Goal: Task Accomplishment & Management: Use online tool/utility

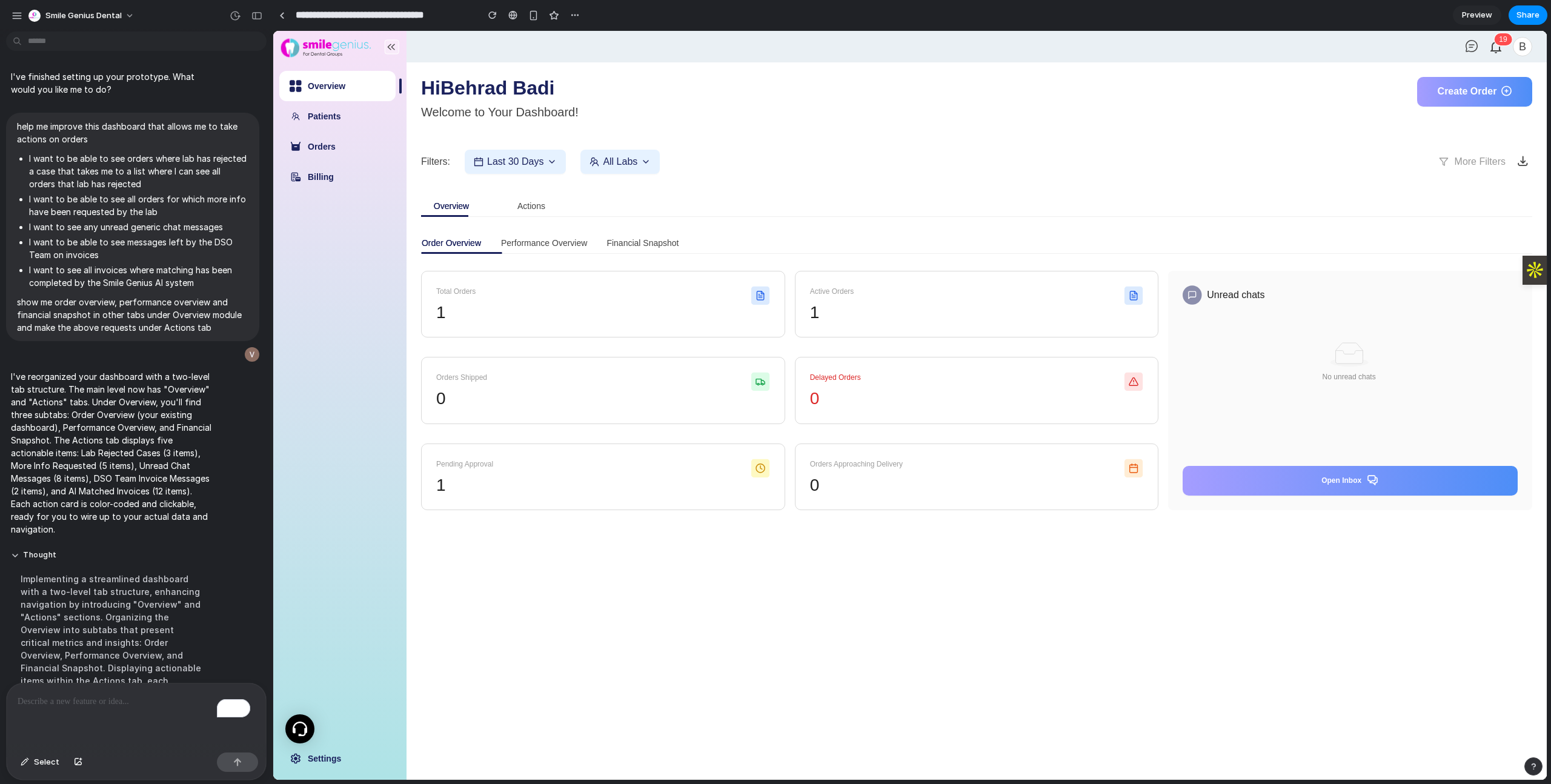
scroll to position [130, 0]
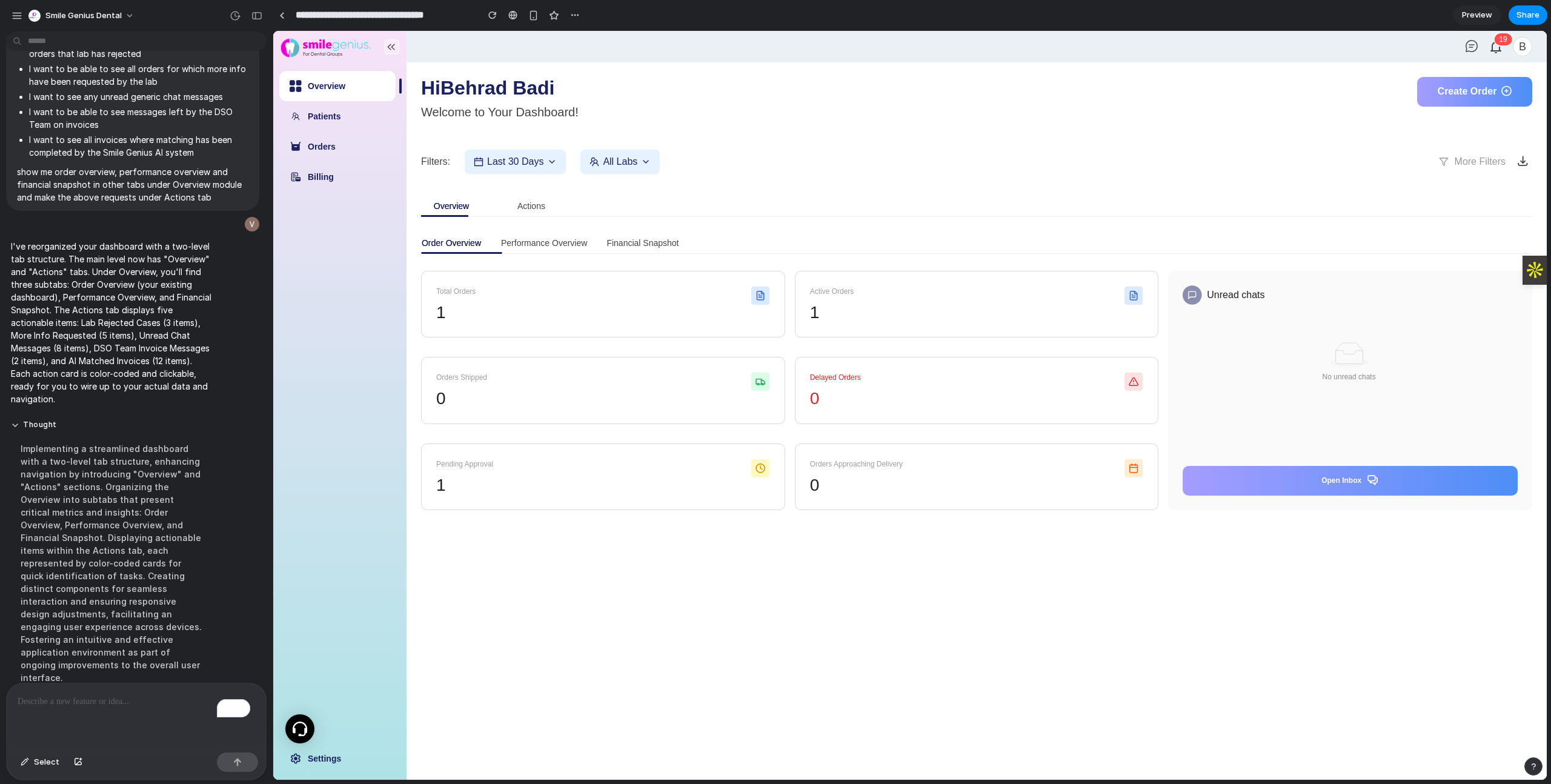
click at [835, 601] on main "Hi Behrad Badi Welcome to Your Dashboard! Create Order Filters: Last 30 Days Al…" at bounding box center [976, 421] width 1140 height 717
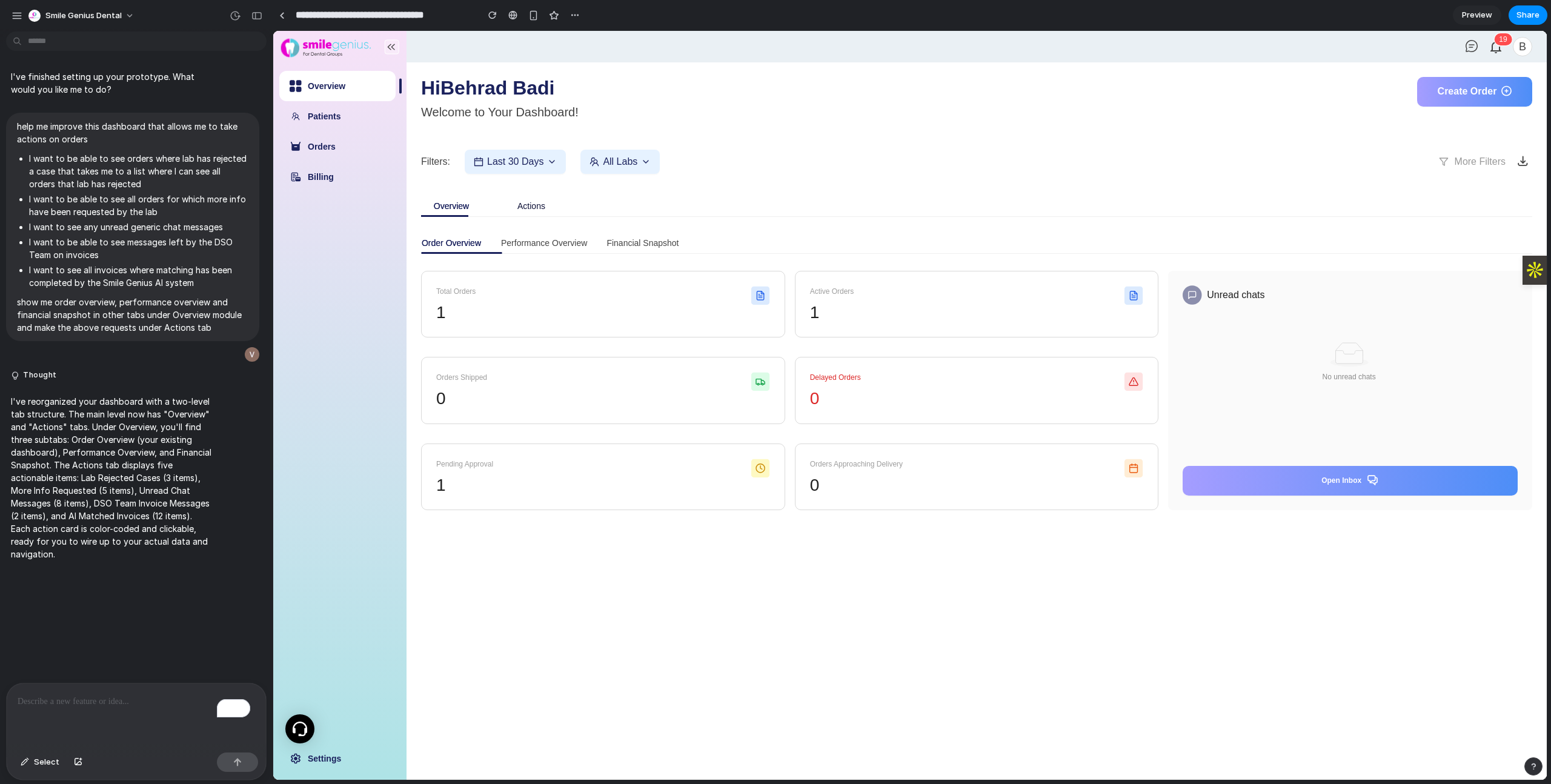
click at [517, 204] on div "Actions" at bounding box center [531, 206] width 28 height 13
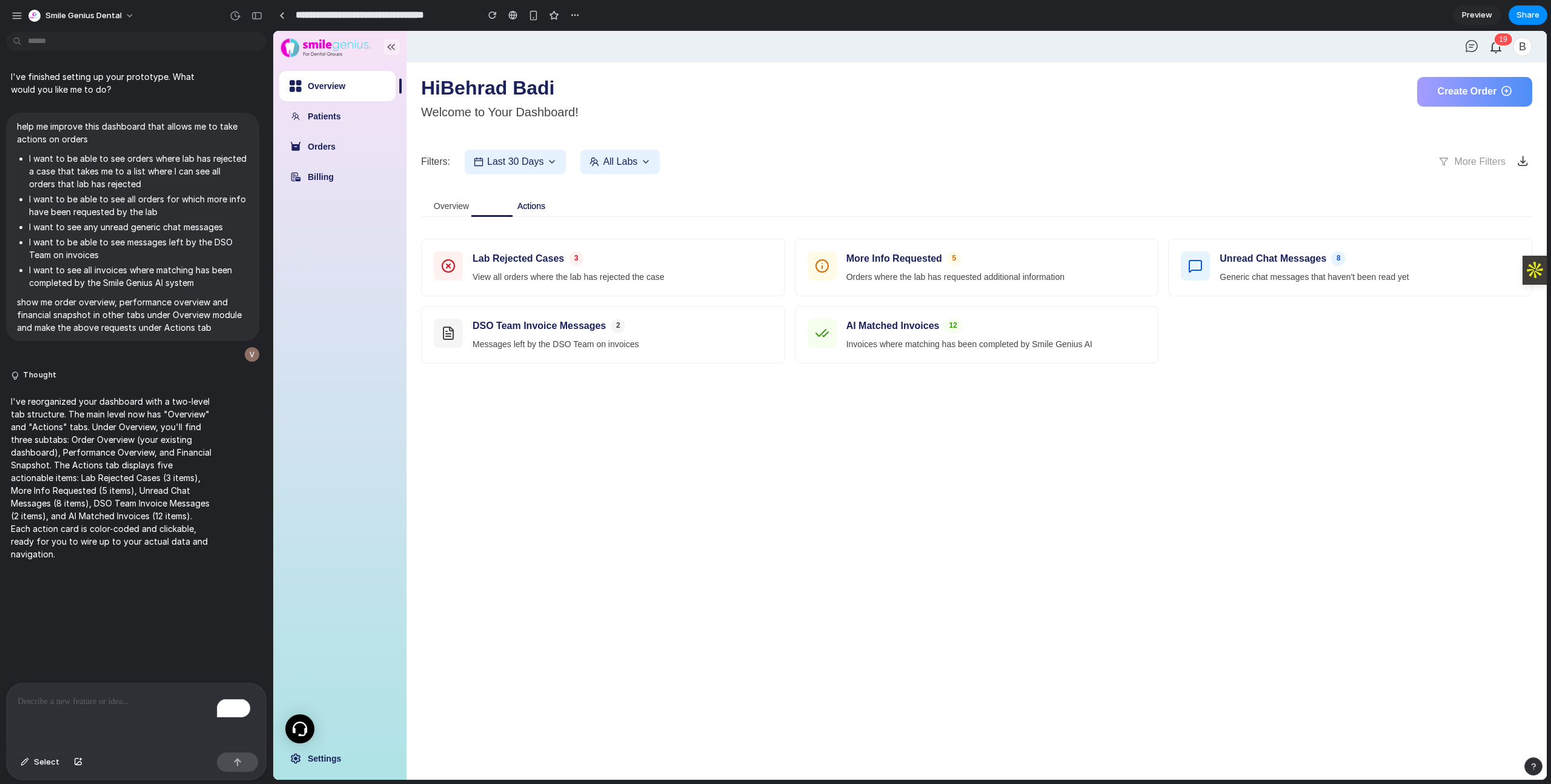
click at [84, 713] on div "To enrich screen reader interactions, please activate Accessibility in Grammarl…" at bounding box center [136, 715] width 259 height 64
click at [466, 207] on div "Overview" at bounding box center [451, 206] width 35 height 13
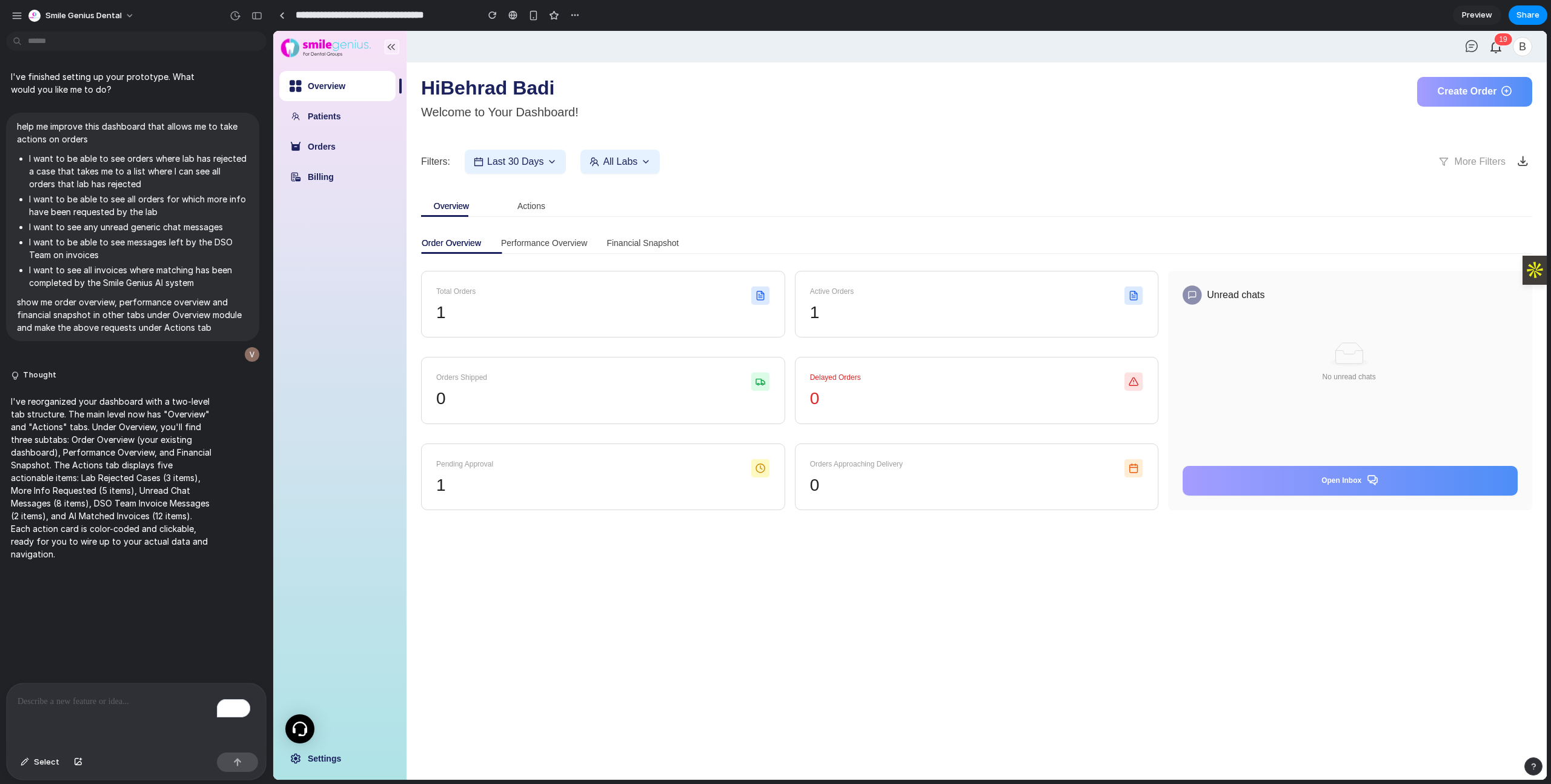
click at [61, 717] on div "To enrich screen reader interactions, please activate Accessibility in Grammarl…" at bounding box center [136, 715] width 259 height 64
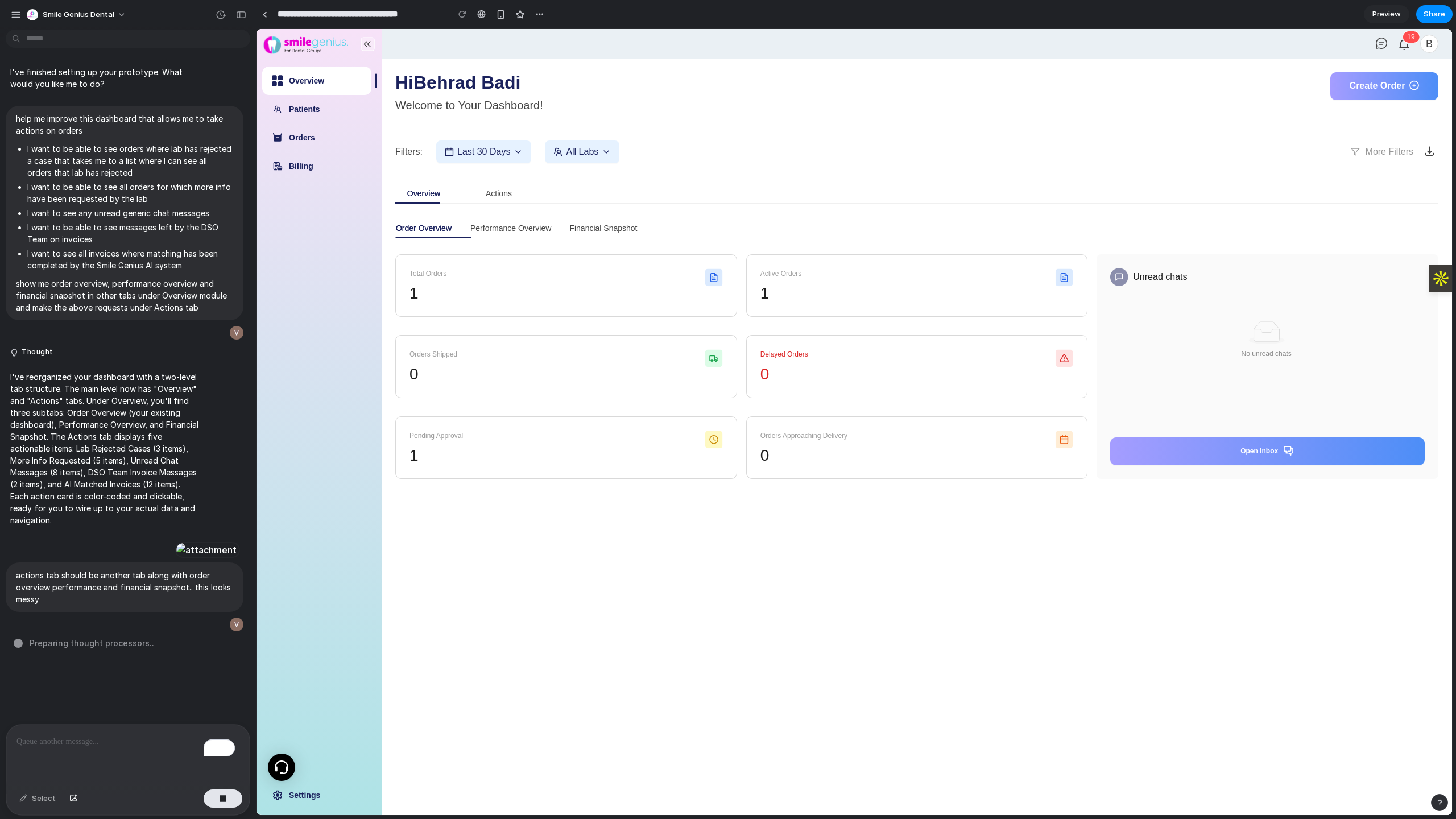
scroll to position [28, 0]
